Goal: Find specific page/section: Find specific page/section

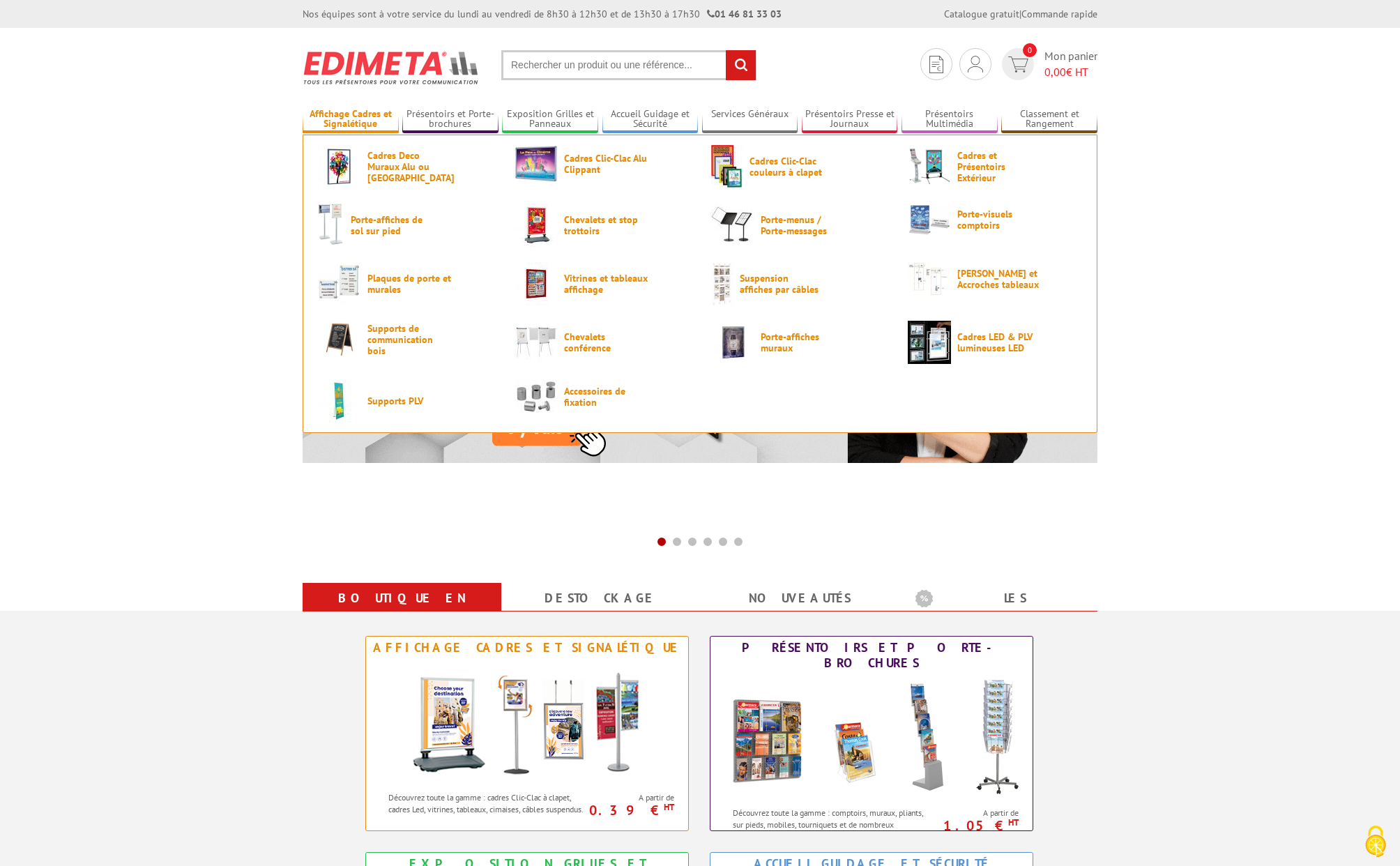
click at [343, 112] on link "Affichage Cadres et Signalétique" at bounding box center [350, 119] width 96 height 23
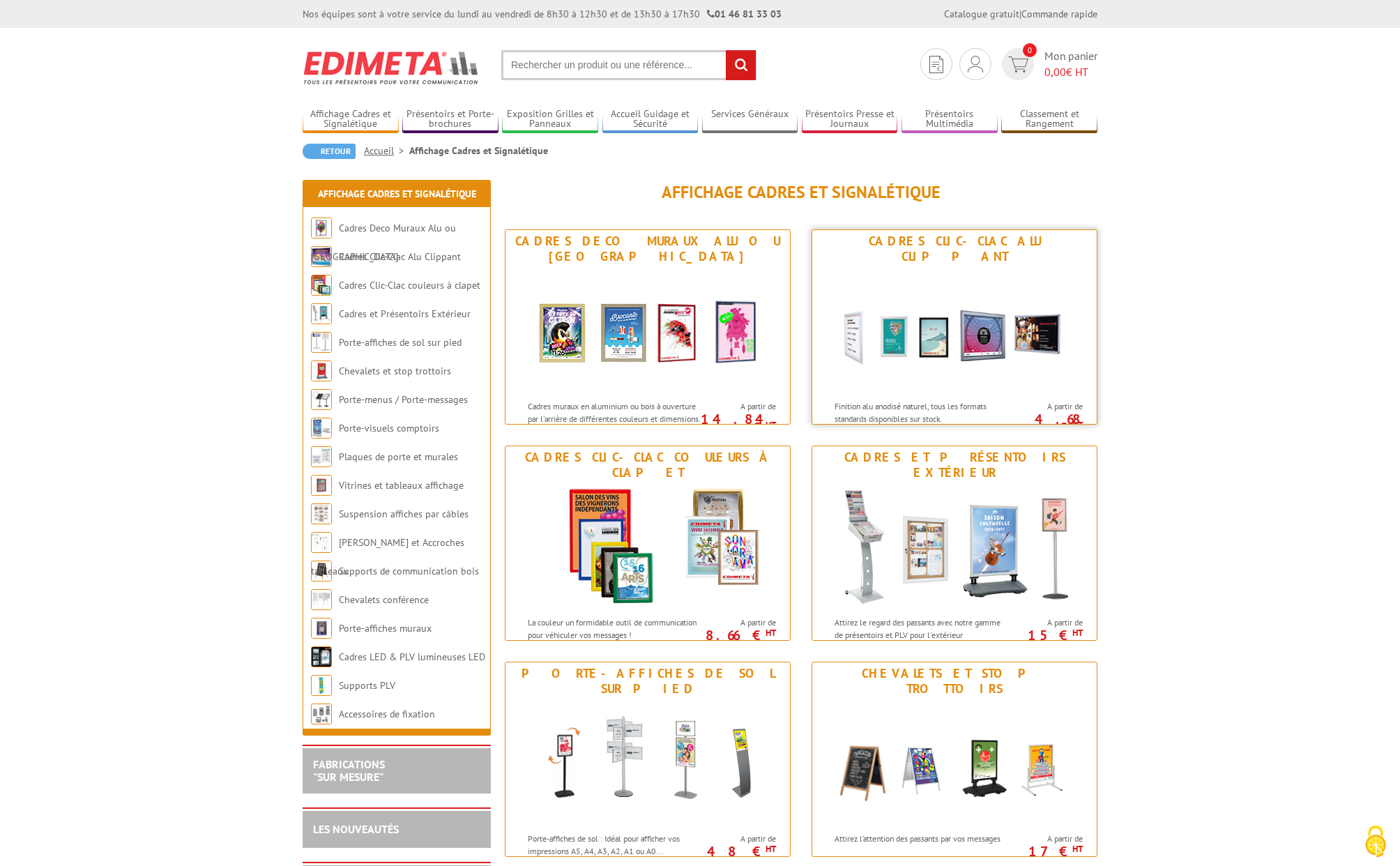
click at [972, 268] on img at bounding box center [954, 331] width 258 height 126
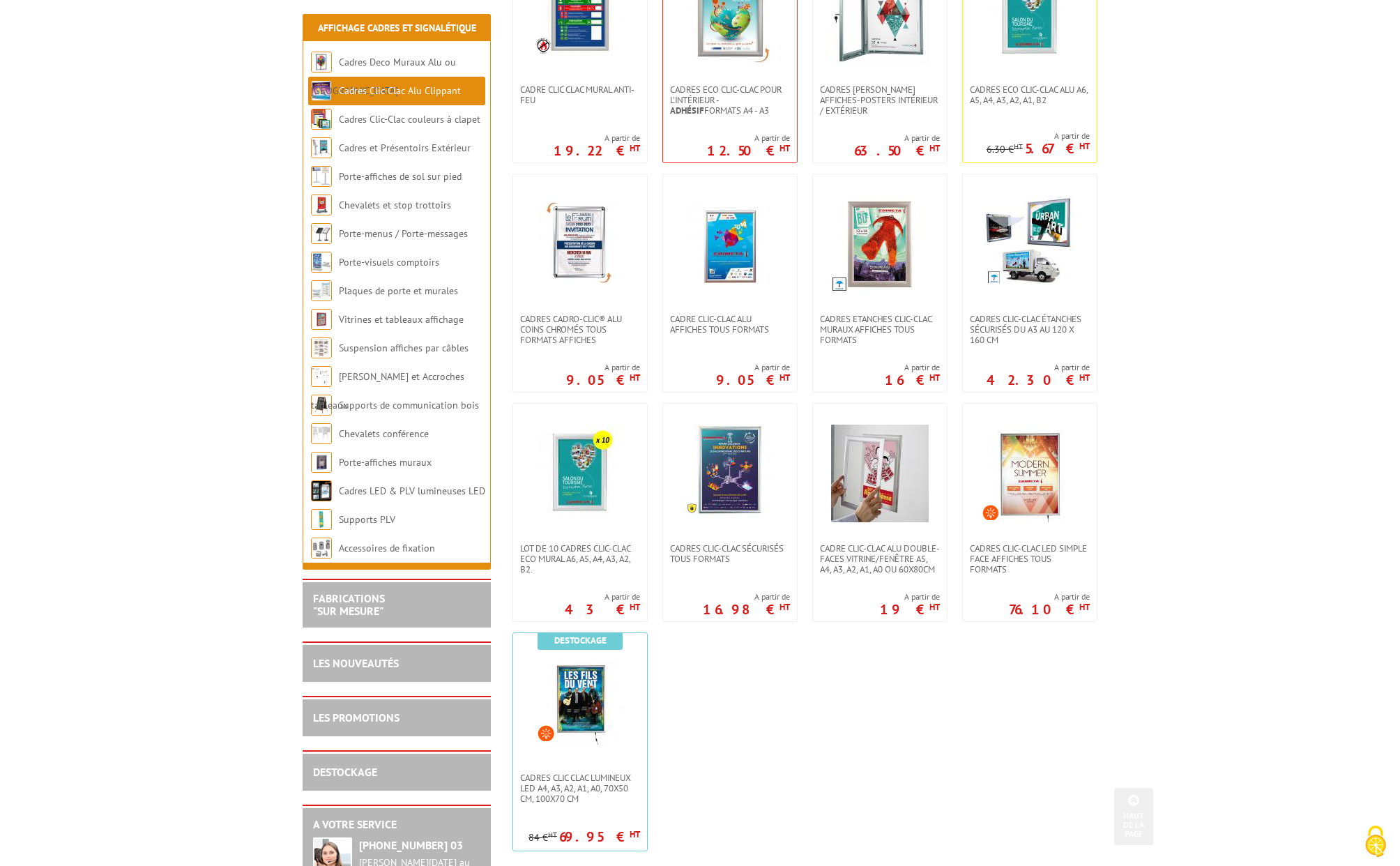
scroll to position [418, 0]
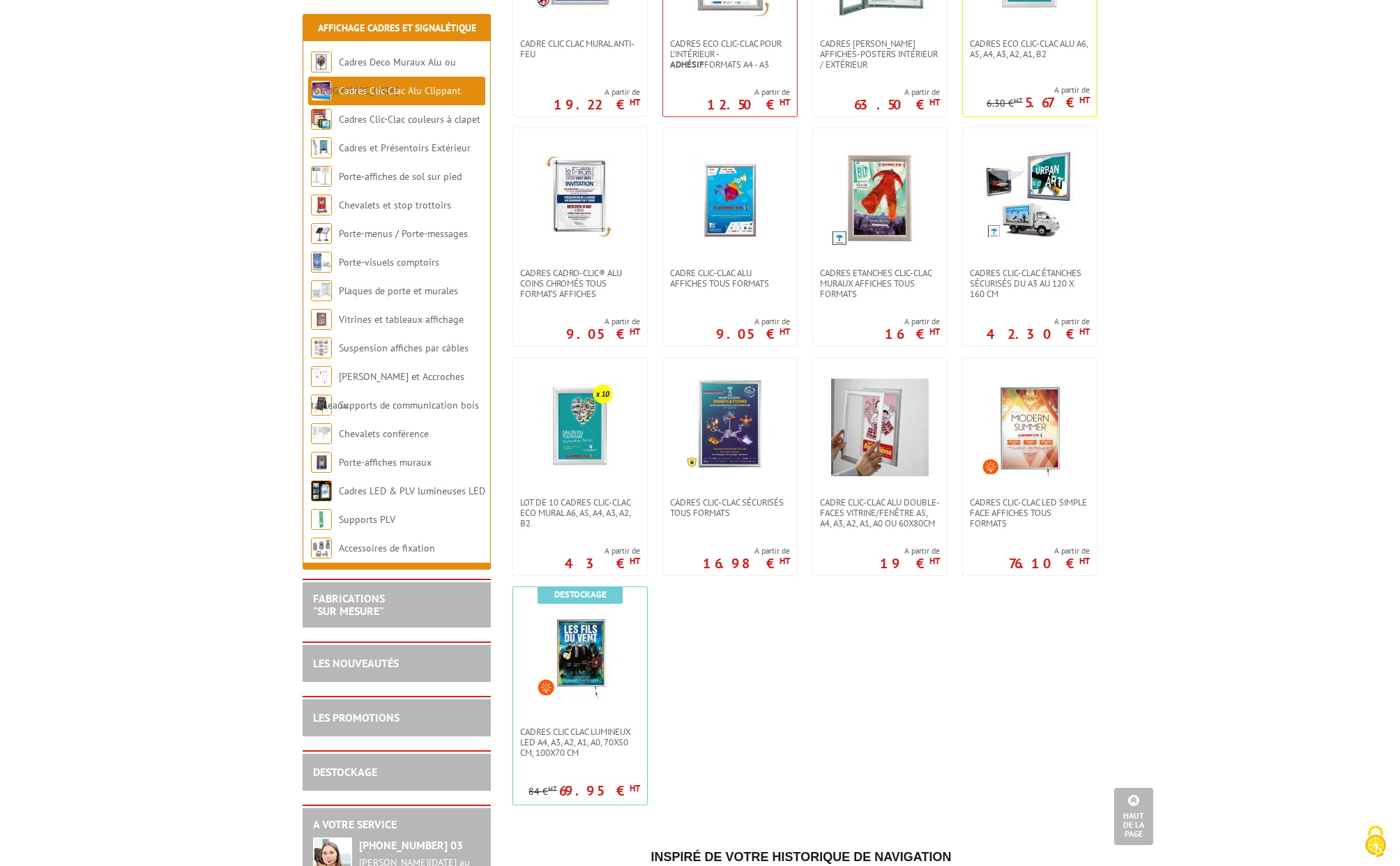
click at [1218, 439] on body "Nos équipes sont à votre service du lundi au vendredi de 8h30 à 12h30 et de 13h…" at bounding box center [700, 642] width 1400 height 2120
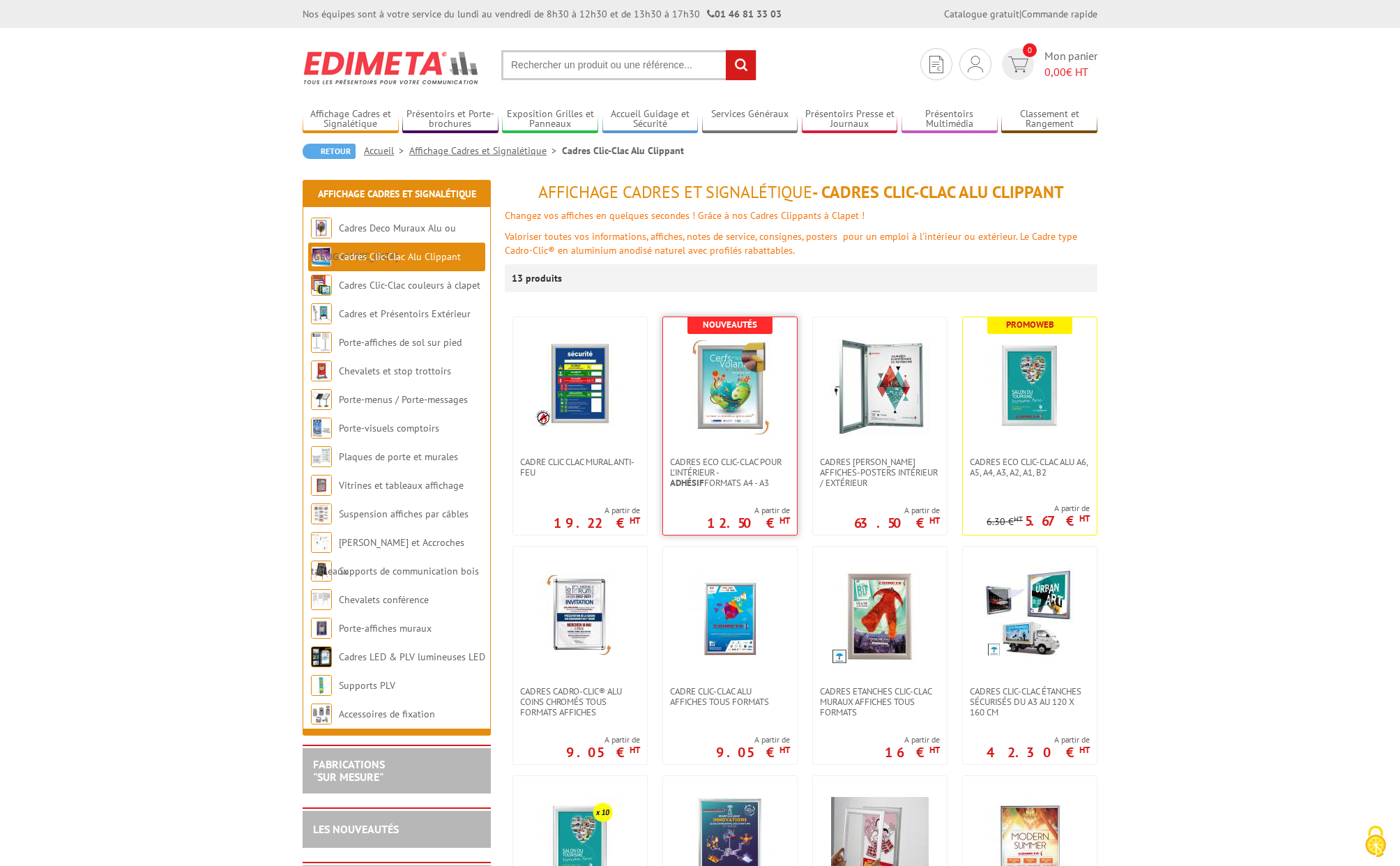
click at [720, 400] on img at bounding box center [730, 387] width 97 height 97
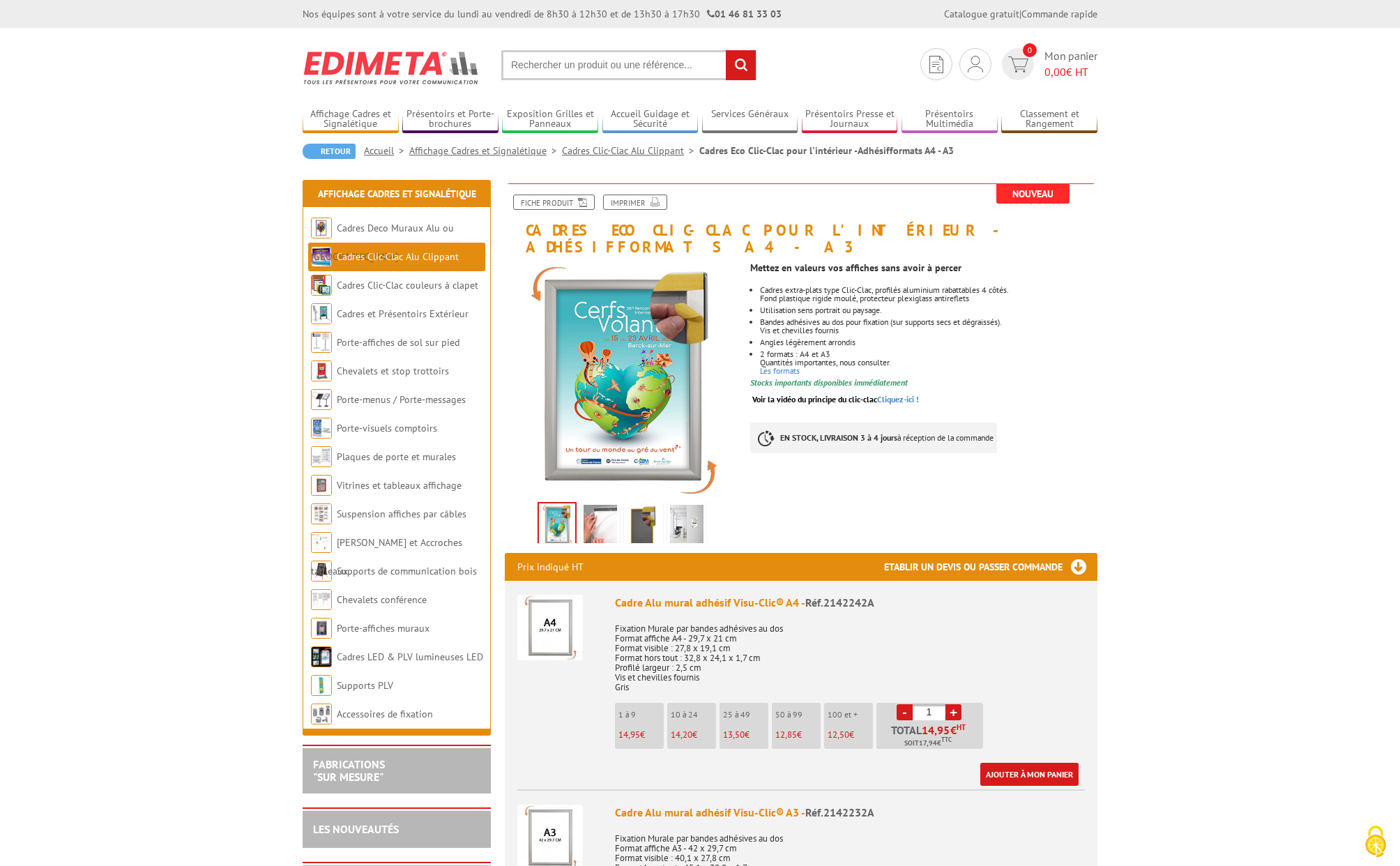
drag, startPoint x: 1122, startPoint y: 80, endPoint x: 1138, endPoint y: 80, distance: 16.0
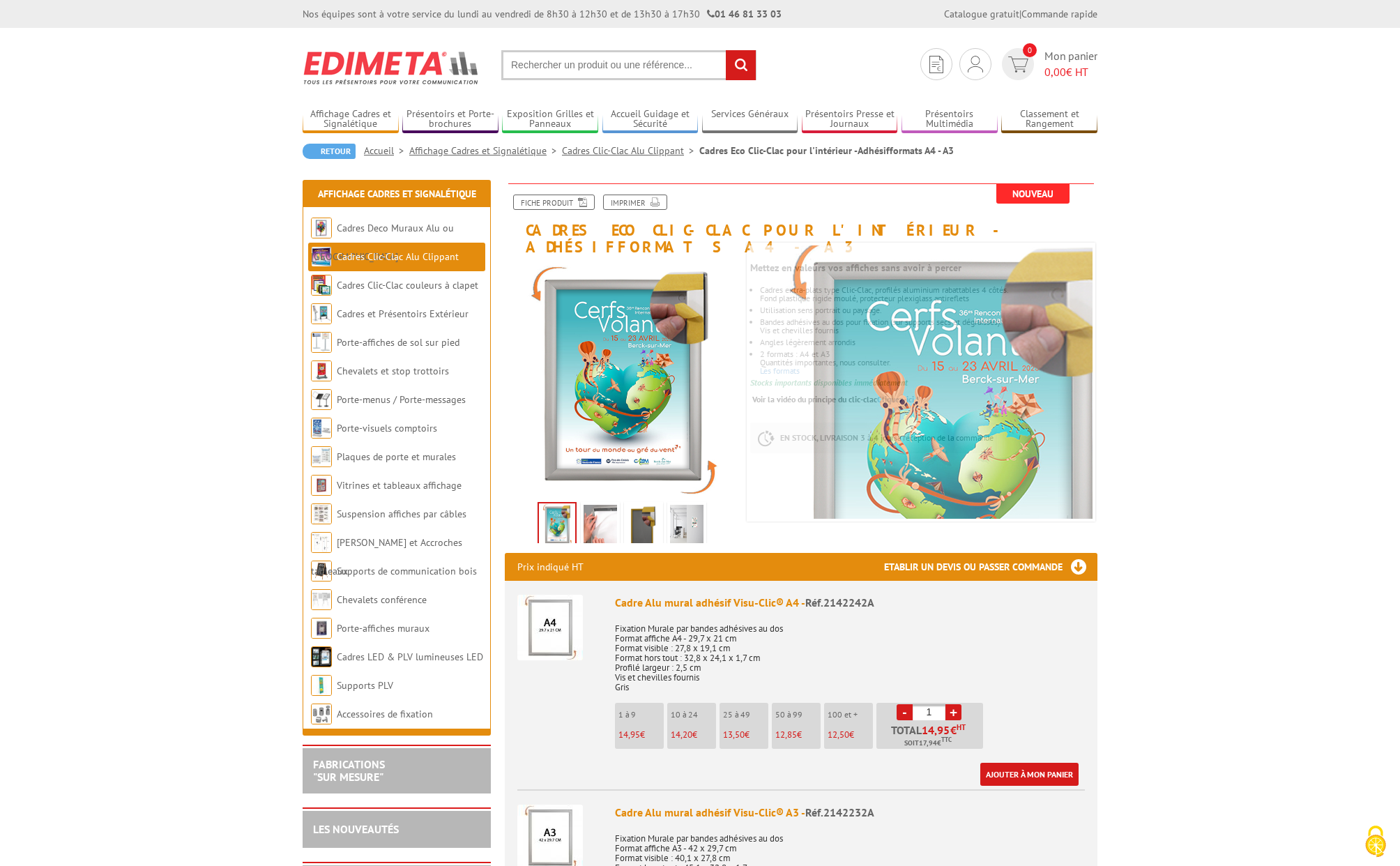
drag, startPoint x: 1329, startPoint y: 161, endPoint x: 1311, endPoint y: 157, distance: 18.4
